Goal: Transaction & Acquisition: Purchase product/service

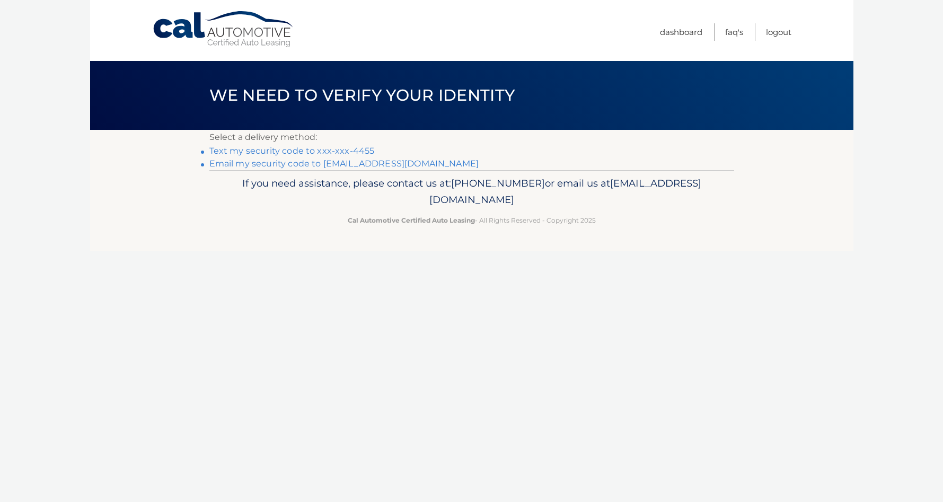
click at [307, 150] on link "Text my security code to xxx-xxx-4455" at bounding box center [291, 151] width 165 height 10
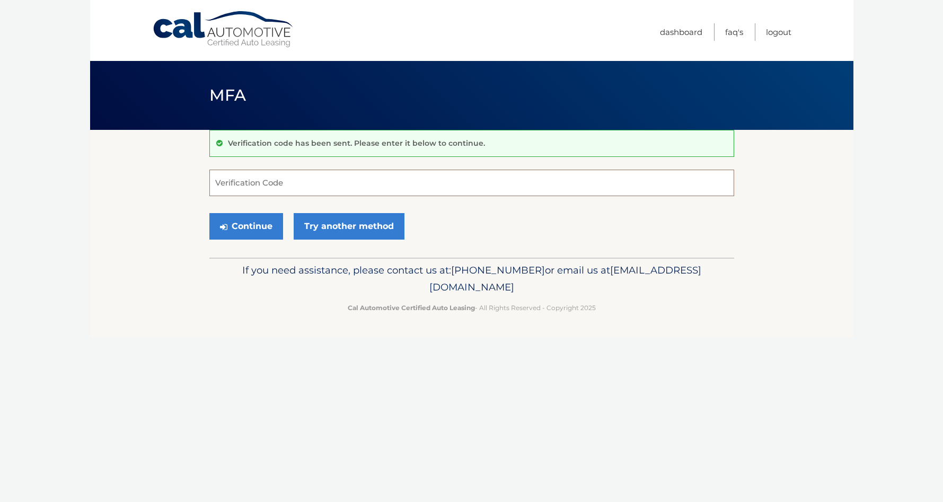
click at [345, 184] on input "Verification Code" at bounding box center [471, 183] width 525 height 26
type input "835841"
click at [239, 228] on button "Continue" at bounding box center [246, 226] width 74 height 26
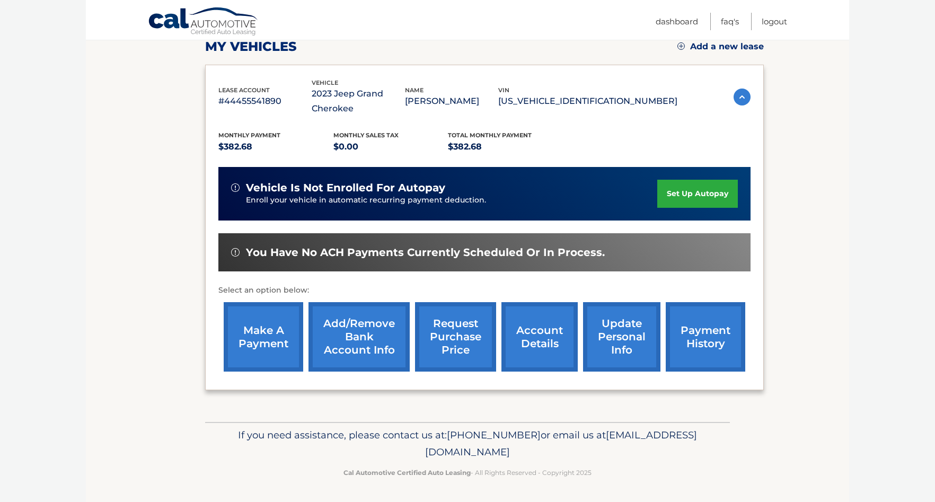
scroll to position [155, 0]
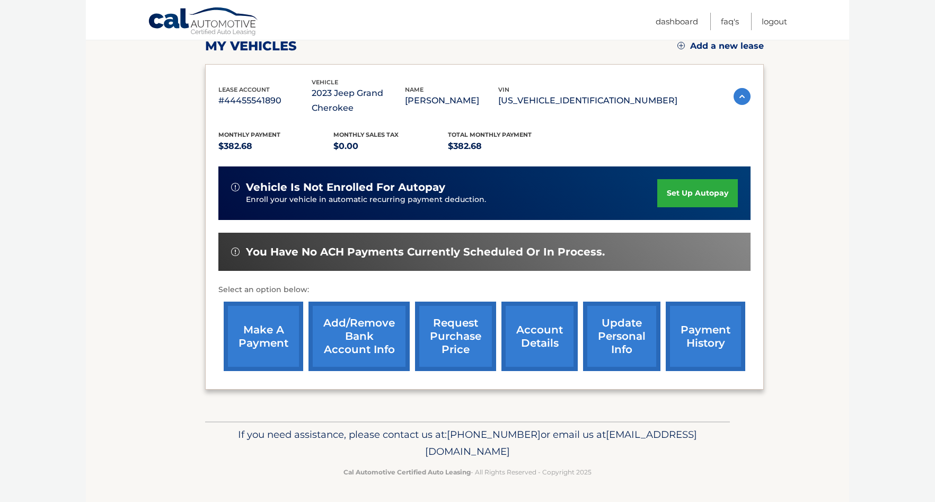
click at [268, 327] on link "make a payment" at bounding box center [263, 335] width 79 height 69
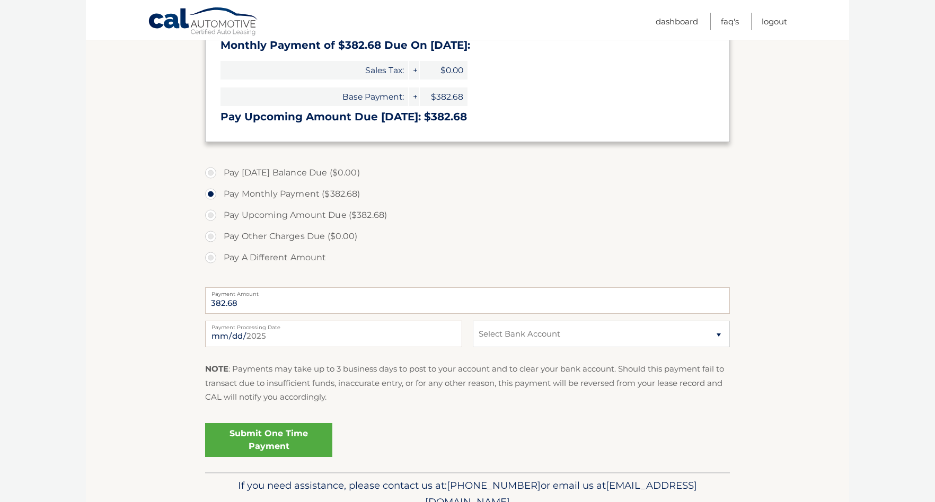
scroll to position [212, 0]
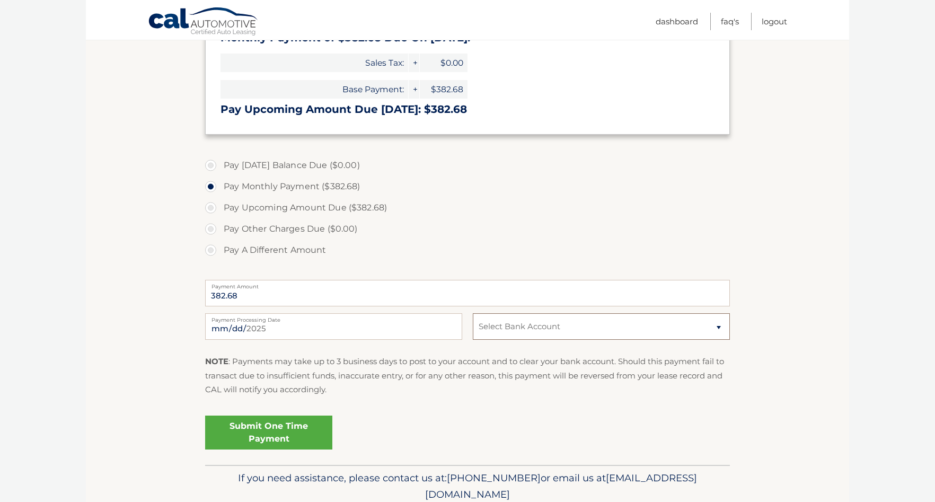
click at [605, 325] on select "Select Bank Account Checking JPMORGAN CHASE BANK, NA *****6301 Checking JPMORGA…" at bounding box center [601, 326] width 257 height 26
select select "MTM4M2E2MDgtNmMzYS00ZjBlLWI4YWItY2EwM2Y0NDg4OTk5"
click at [473, 313] on select "Select Bank Account Checking JPMORGAN CHASE BANK, NA *****6301 Checking JPMORGA…" at bounding box center [601, 326] width 257 height 26
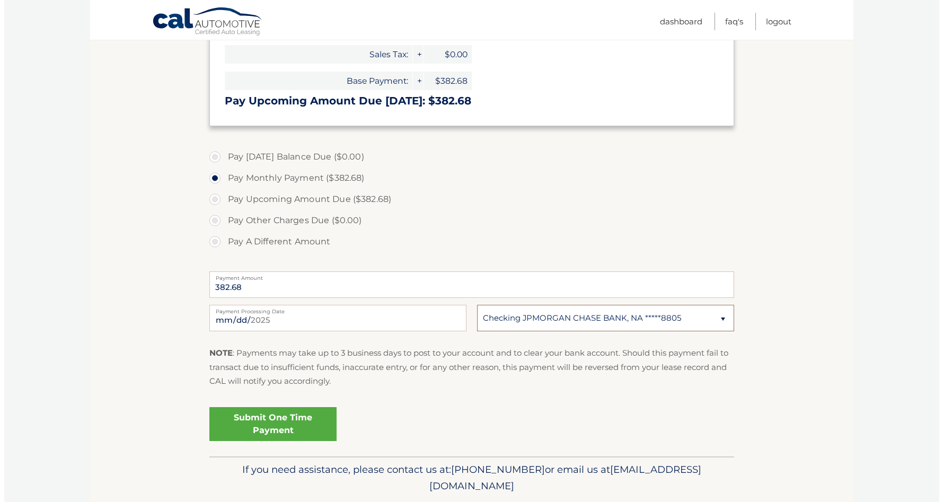
scroll to position [202, 0]
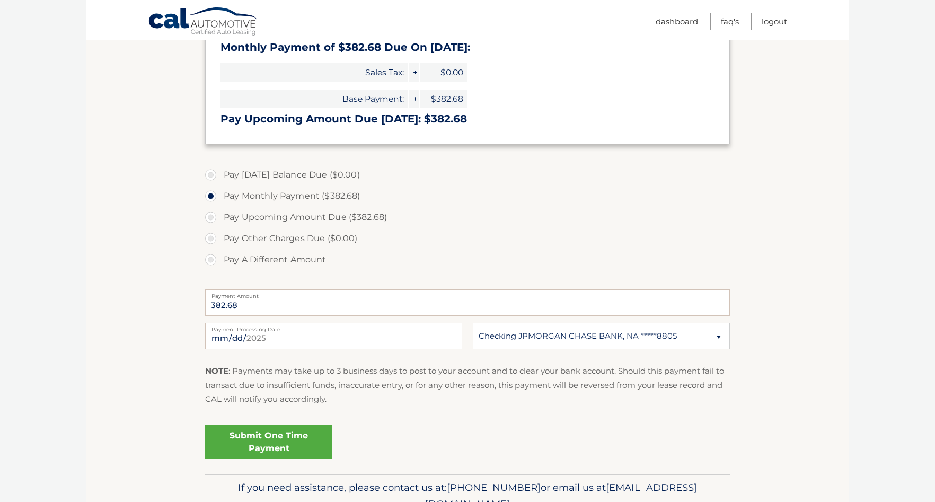
click at [270, 438] on link "Submit One Time Payment" at bounding box center [268, 442] width 127 height 34
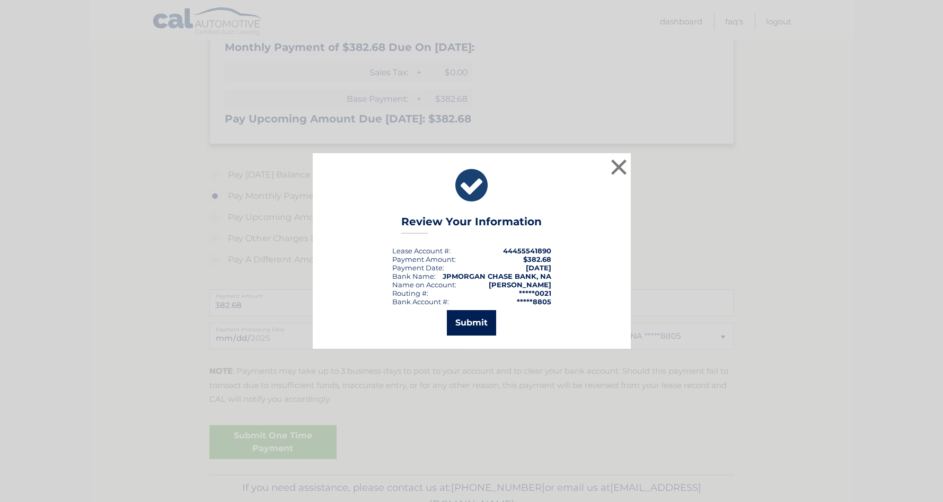
click at [469, 324] on button "Submit" at bounding box center [471, 322] width 49 height 25
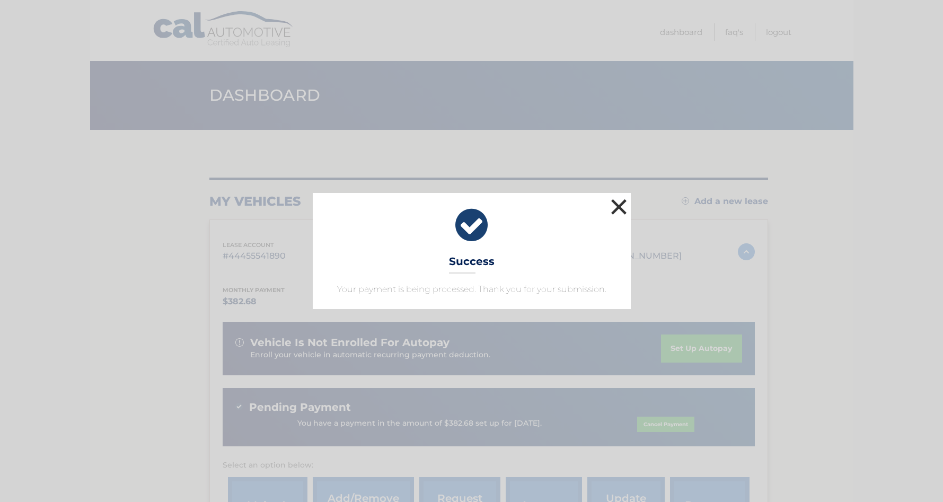
click at [613, 205] on button "×" at bounding box center [618, 206] width 21 height 21
